Goal: Information Seeking & Learning: Learn about a topic

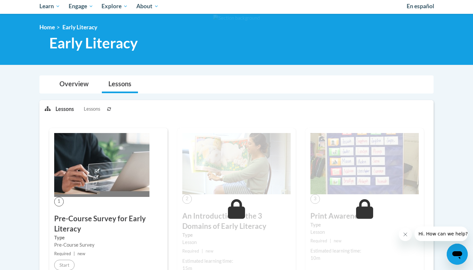
scroll to position [91, 0]
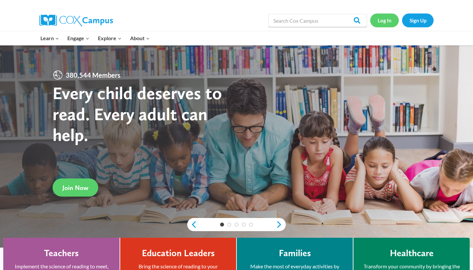
click at [383, 18] on link "Log In" at bounding box center [385, 19] width 29 height 13
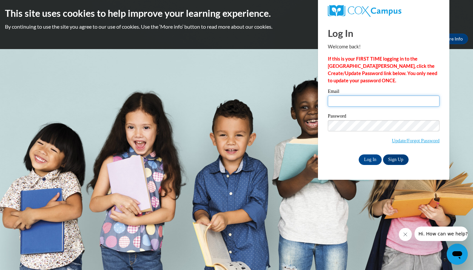
type input "hkbuchanan@yhc.edu"
click at [371, 157] on input "Log In" at bounding box center [370, 159] width 23 height 11
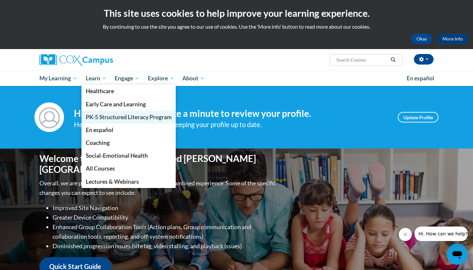
click at [103, 118] on span "PK-5 Structured Literacy Program" at bounding box center [129, 116] width 86 height 7
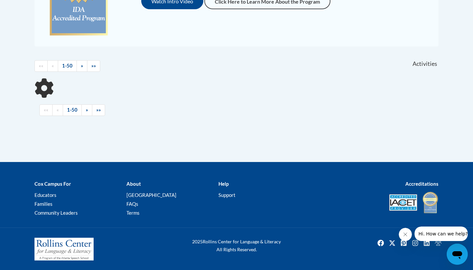
scroll to position [226, 0]
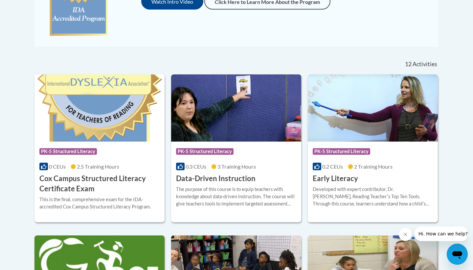
click at [355, 173] on div "Course Category: PK-5 Structured Literacy 0.2 CEUs 2 Training Hours COURSE Earl…" at bounding box center [373, 162] width 130 height 42
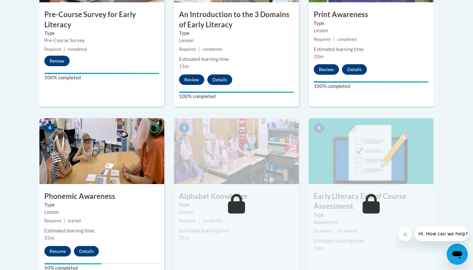
scroll to position [285, 0]
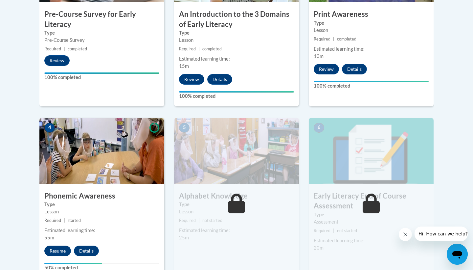
click at [59, 251] on button "Resume" at bounding box center [57, 250] width 27 height 11
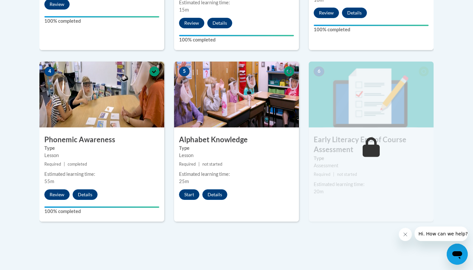
scroll to position [335, 0]
